Goal: Information Seeking & Learning: Learn about a topic

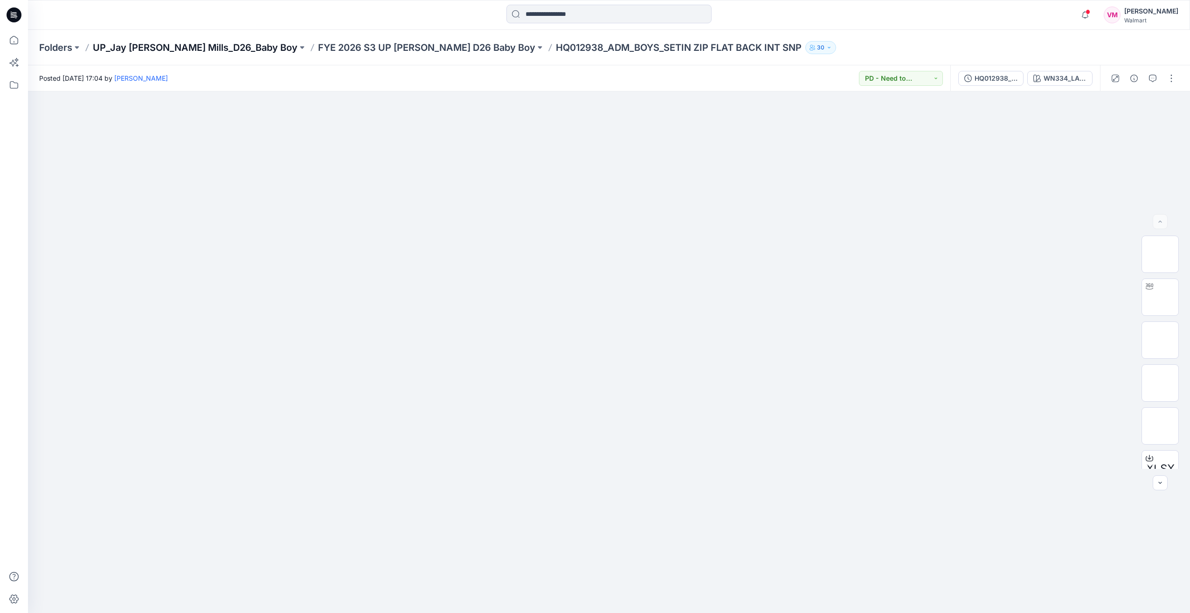
click at [177, 46] on p "UP_Jay [PERSON_NAME] Mills_D26_Baby Boy" at bounding box center [195, 47] width 205 height 13
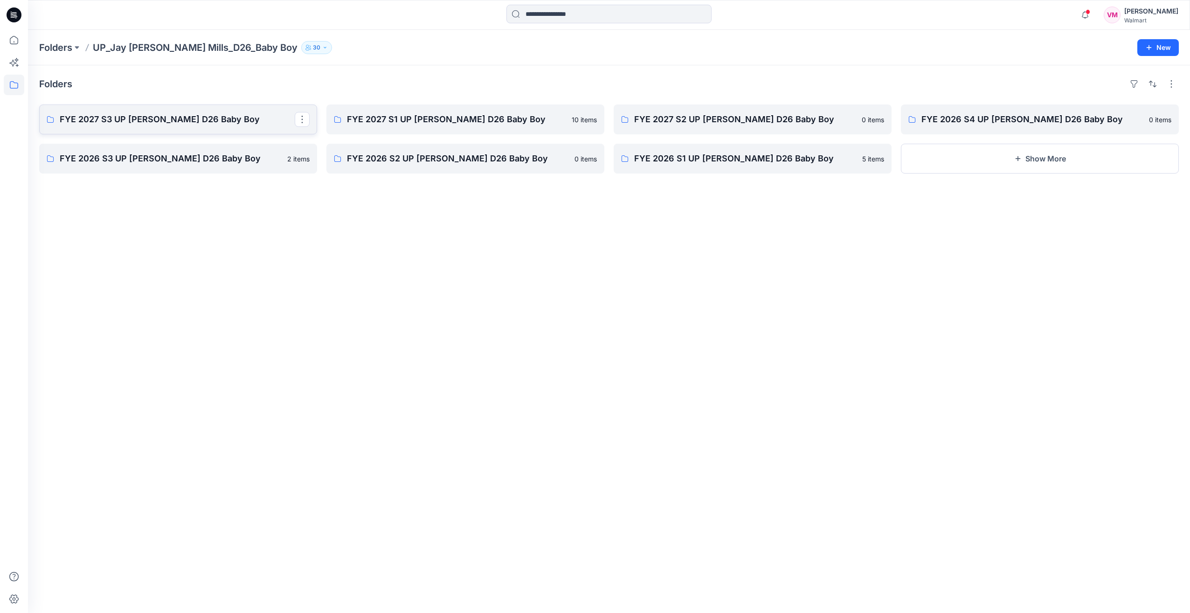
click at [130, 119] on p "FYE 2027 S3 UP [PERSON_NAME] D26 Baby Boy" at bounding box center [177, 119] width 235 height 13
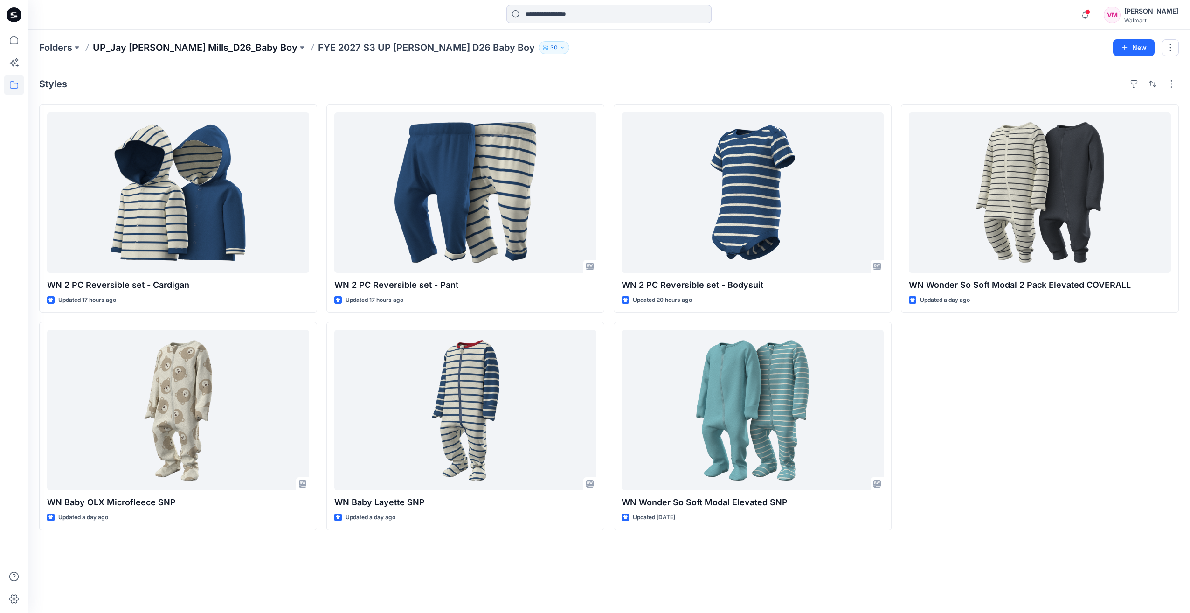
click at [213, 49] on p "UP_Jay [PERSON_NAME] Mills_D26_Baby Boy" at bounding box center [195, 47] width 205 height 13
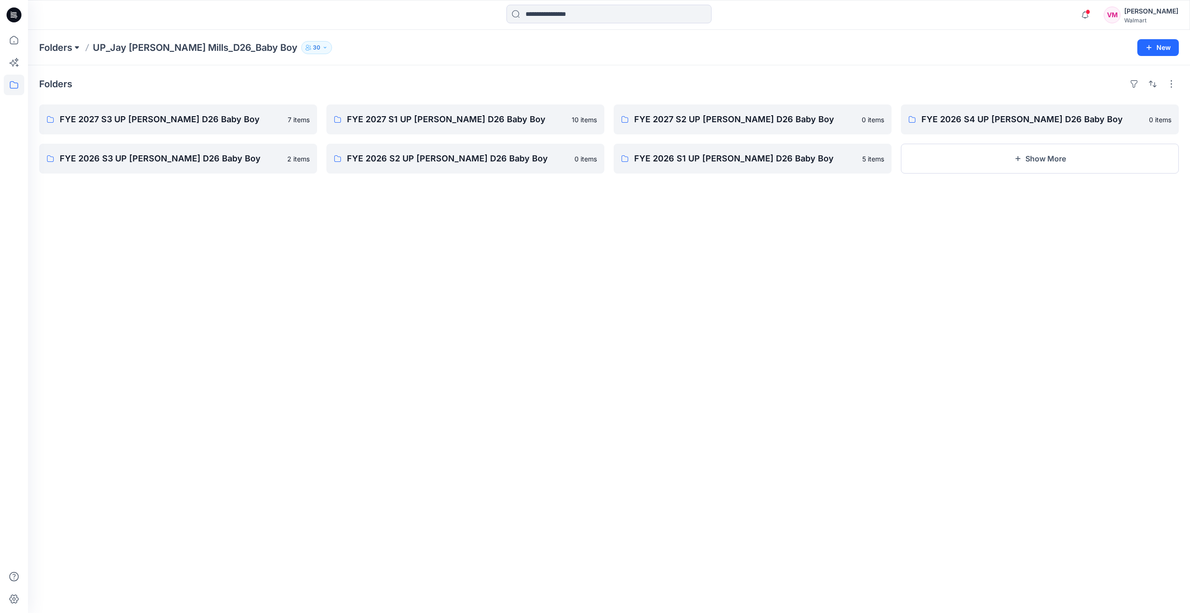
click at [78, 48] on button at bounding box center [76, 47] width 9 height 13
click at [110, 160] on p "UP_Jay [PERSON_NAME] Mills_D26_Baby Girl" at bounding box center [107, 158] width 121 height 11
click at [148, 115] on p "FYE 2027 S3 UP [PERSON_NAME] D26 Baby Girl" at bounding box center [177, 119] width 235 height 13
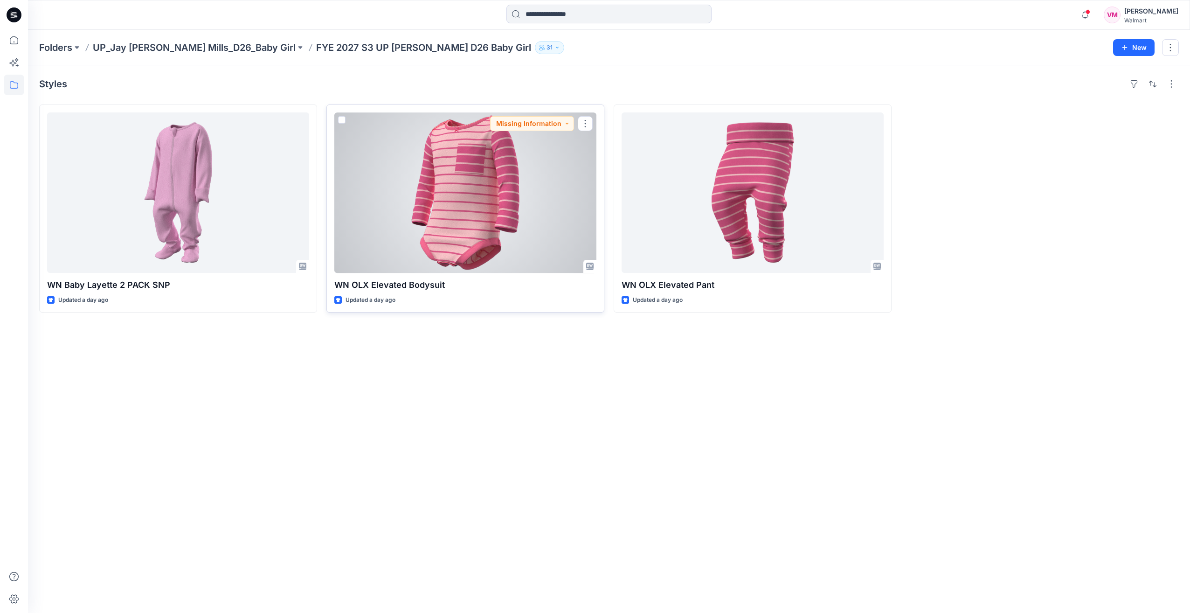
click at [422, 197] on div at bounding box center [465, 192] width 262 height 160
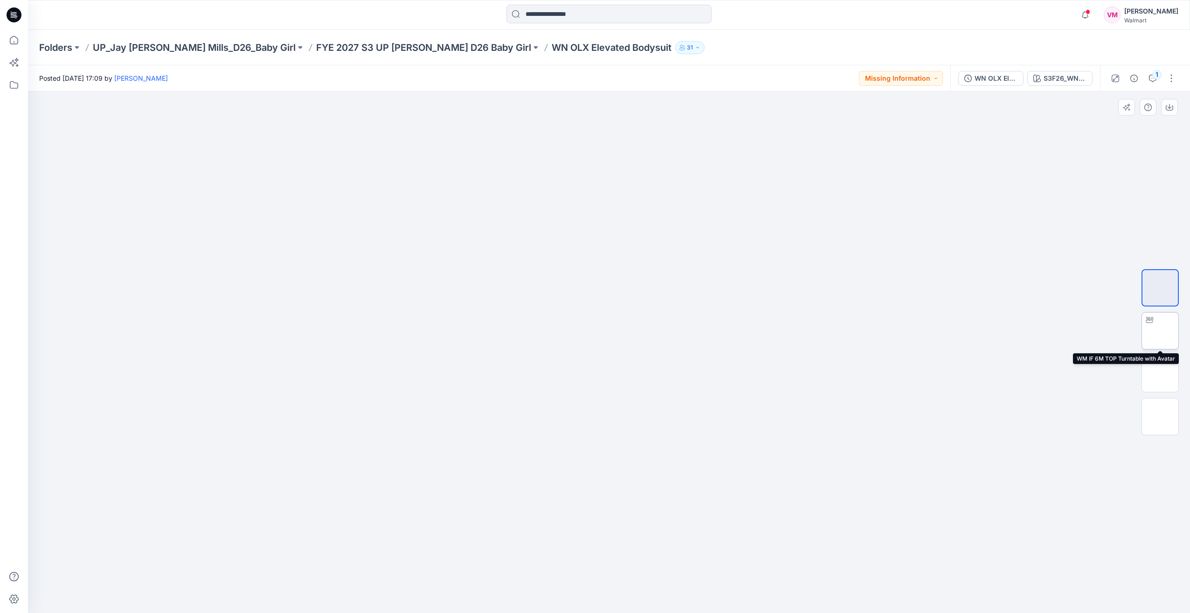
click at [1160, 331] on img at bounding box center [1160, 331] width 0 height 0
click at [1160, 288] on img at bounding box center [1160, 288] width 0 height 0
